Goal: Task Accomplishment & Management: Manage account settings

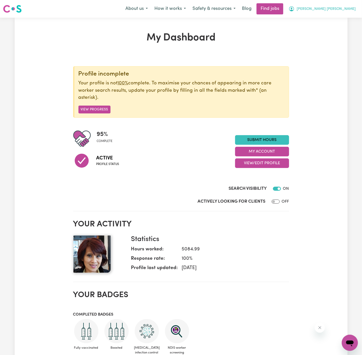
click at [340, 11] on span "Minh Anh Thi" at bounding box center [326, 9] width 59 height 6
click at [335, 21] on link "My Account" at bounding box center [339, 20] width 40 height 10
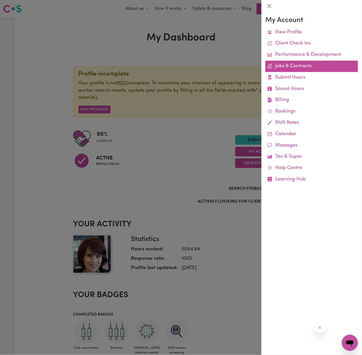
click at [301, 64] on link "Jobs & Contracts" at bounding box center [312, 66] width 93 height 11
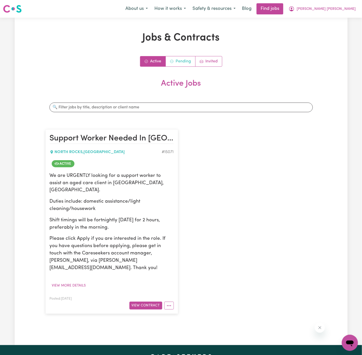
click at [184, 62] on link "Pending" at bounding box center [181, 61] width 30 height 10
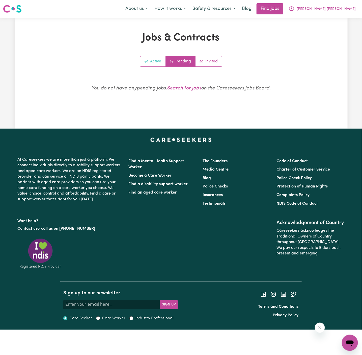
click at [146, 62] on icon "Active jobs" at bounding box center [146, 61] width 4 height 4
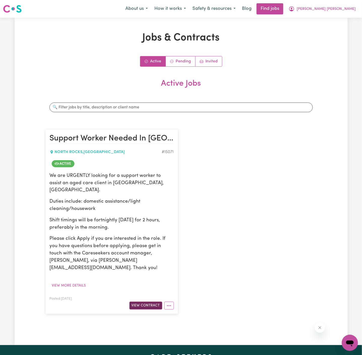
click at [151, 301] on button "View Contract" at bounding box center [146, 305] width 33 height 8
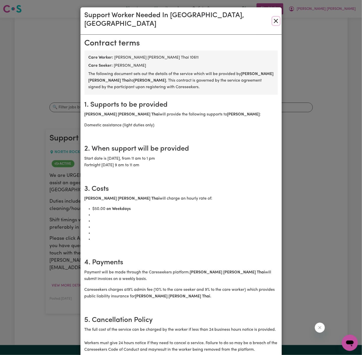
click at [275, 19] on button "Close" at bounding box center [276, 21] width 7 height 8
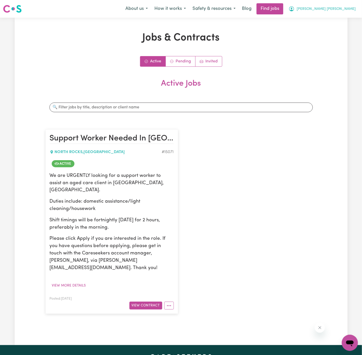
click at [348, 9] on span "Minh Anh Thi" at bounding box center [326, 9] width 59 height 6
click at [345, 16] on link "My Account" at bounding box center [339, 20] width 40 height 10
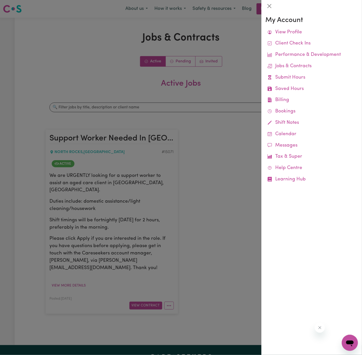
click at [345, 9] on div at bounding box center [312, 6] width 101 height 12
click at [247, 27] on div at bounding box center [181, 177] width 362 height 355
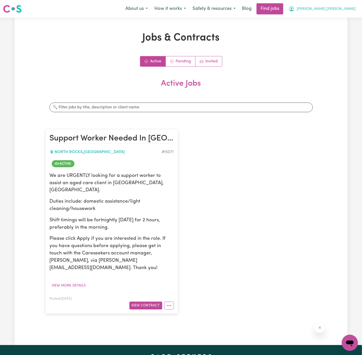
click at [336, 10] on span "Minh Anh Thi" at bounding box center [326, 9] width 59 height 6
click at [336, 37] on link "Logout" at bounding box center [339, 39] width 40 height 10
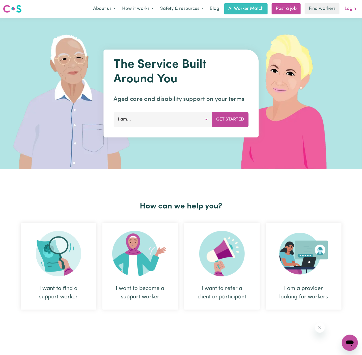
click at [349, 12] on link "Login" at bounding box center [350, 8] width 17 height 11
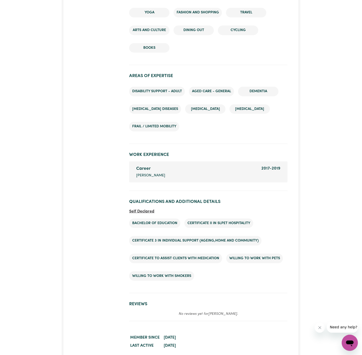
scroll to position [675, 0]
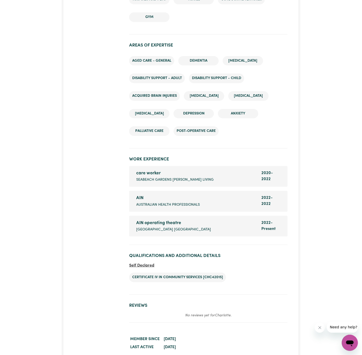
scroll to position [630, 0]
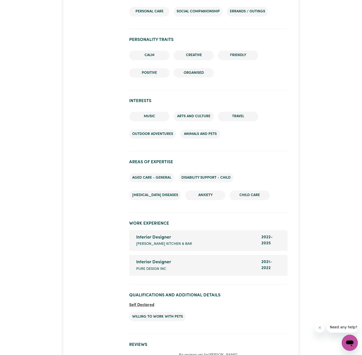
scroll to position [571, 0]
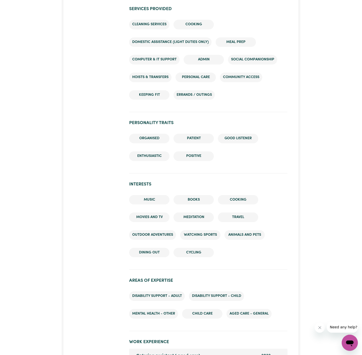
scroll to position [433, 0]
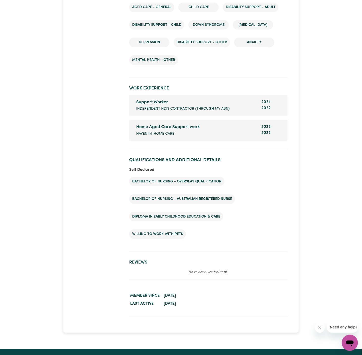
scroll to position [797, 0]
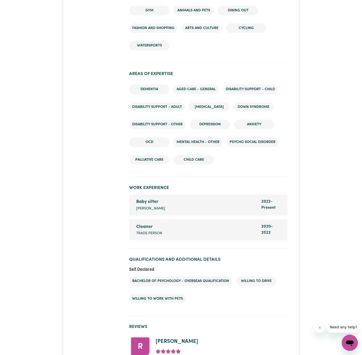
scroll to position [734, 0]
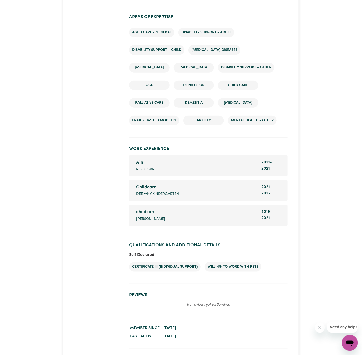
scroll to position [773, 0]
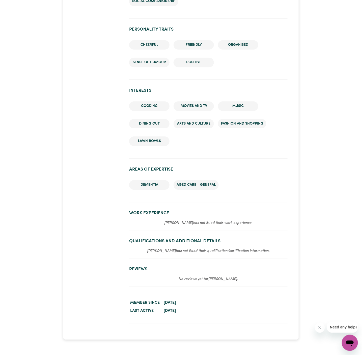
scroll to position [617, 0]
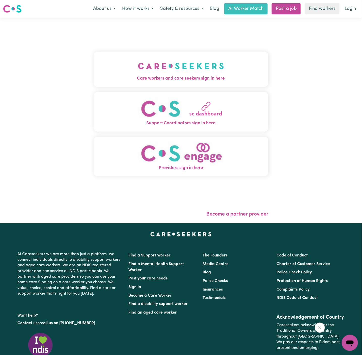
click at [196, 65] on img "Care workers and care seekers sign in here" at bounding box center [181, 66] width 86 height 19
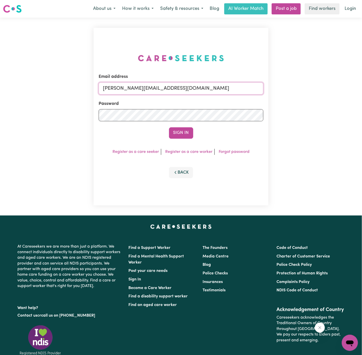
click at [173, 88] on input "[PERSON_NAME][EMAIL_ADDRESS][DOMAIN_NAME]" at bounding box center [181, 88] width 165 height 12
drag, startPoint x: 130, startPoint y: 89, endPoint x: 334, endPoint y: 89, distance: 204.3
click at [334, 89] on div "Email address superuser~[EMAIL_ADDRESS][DOMAIN_NAME] Password Sign In Register …" at bounding box center [181, 117] width 362 height 198
type input "superuser~[EMAIL_ADDRESS][DOMAIN_NAME]"
click at [169, 127] on button "Sign In" at bounding box center [181, 132] width 24 height 11
